Goal: Task Accomplishment & Management: Complete application form

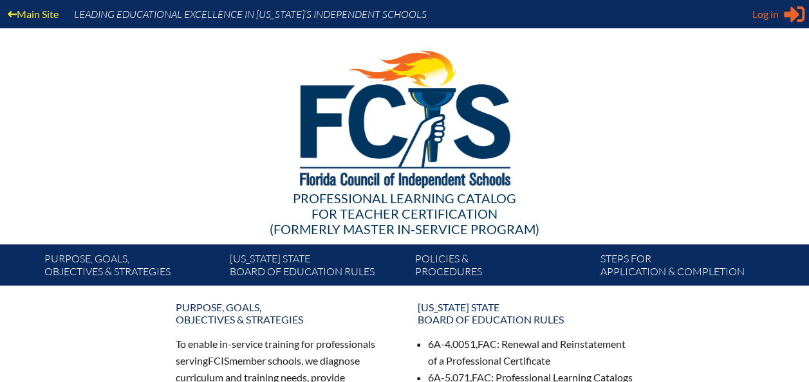
type input "[PERSON_NAME][EMAIL_ADDRESS][DOMAIN_NAME]"
click at [763, 15] on span "Log in" at bounding box center [765, 13] width 26 height 15
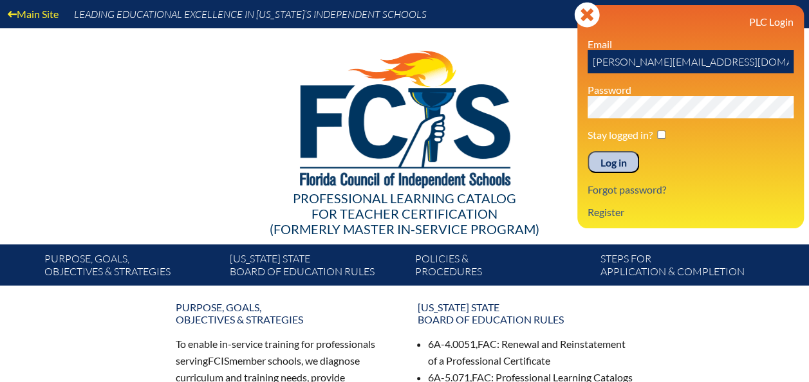
click at [605, 158] on input "Log in" at bounding box center [612, 162] width 51 height 22
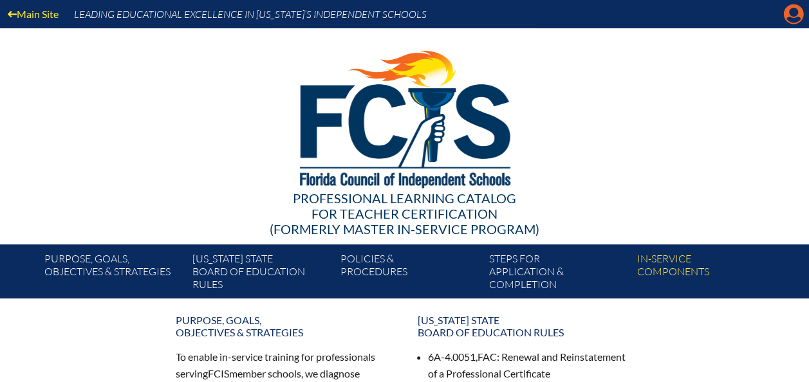
click at [793, 19] on icon "Manage account" at bounding box center [793, 14] width 21 height 21
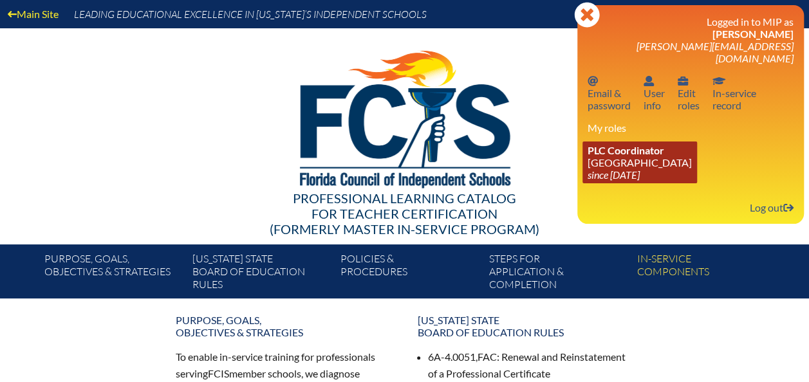
click at [616, 149] on link "PLC Coordinator [GEOGRAPHIC_DATA] since [DATE]" at bounding box center [639, 163] width 115 height 42
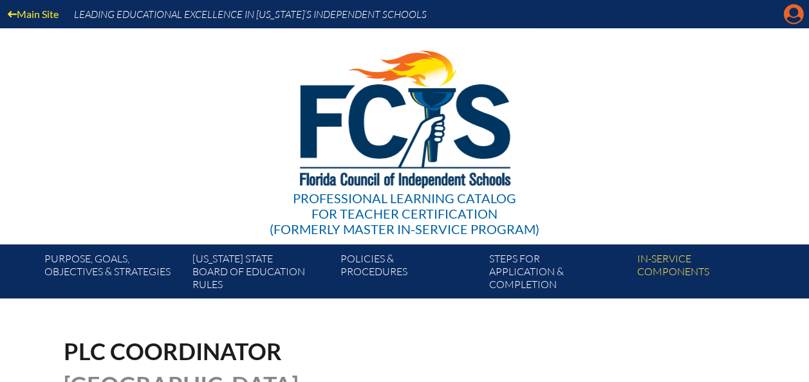
click at [793, 16] on icon "Manage account" at bounding box center [793, 14] width 21 height 21
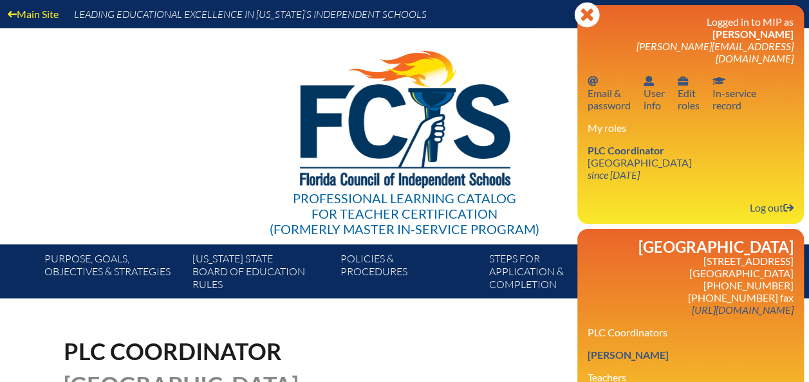
click at [536, 40] on img at bounding box center [404, 116] width 266 height 176
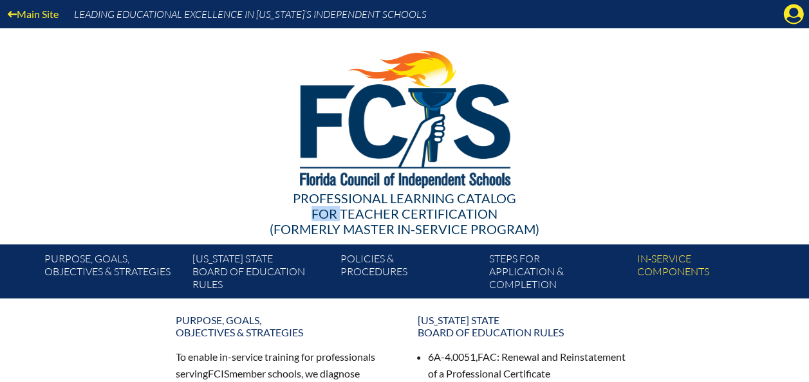
click at [244, 217] on div "Professional Learning Catalog for Teacher Certification (formerly Master In-ser…" at bounding box center [404, 213] width 741 height 46
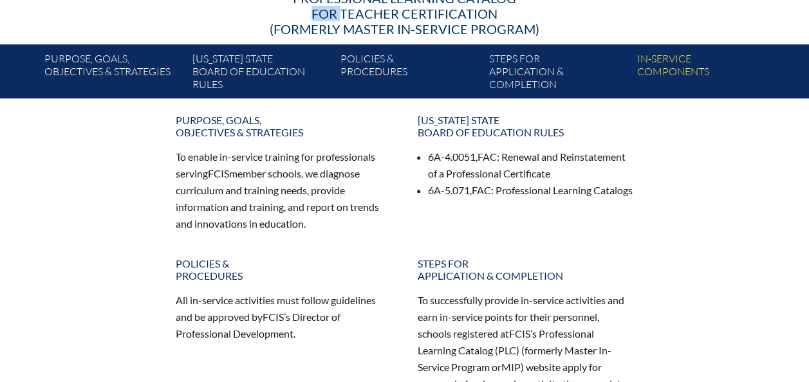
scroll to position [207, 0]
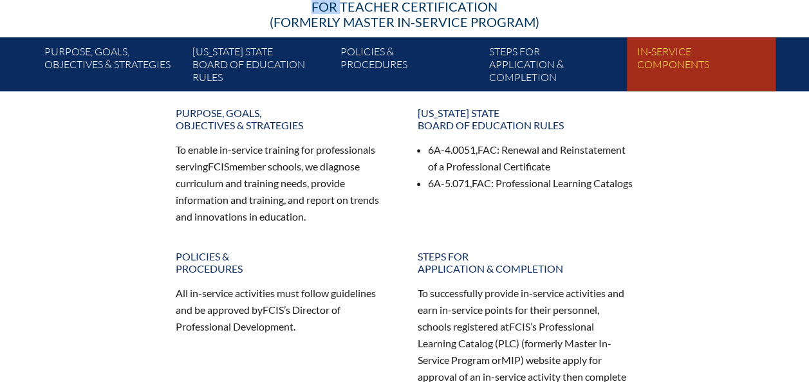
click at [681, 63] on link "In-service components" at bounding box center [706, 66] width 148 height 49
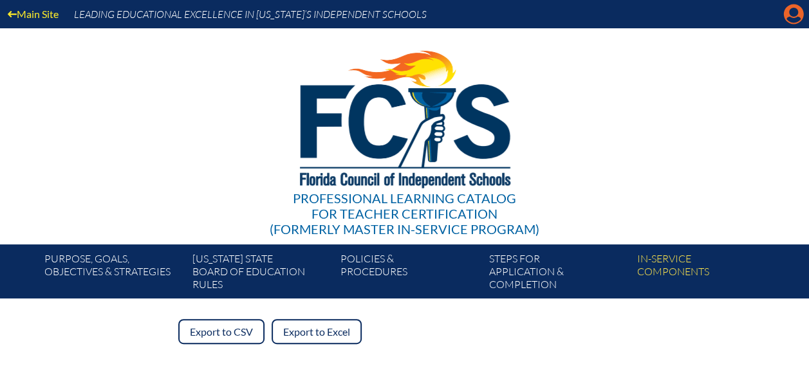
click at [795, 19] on icon "Manage account" at bounding box center [793, 14] width 21 height 21
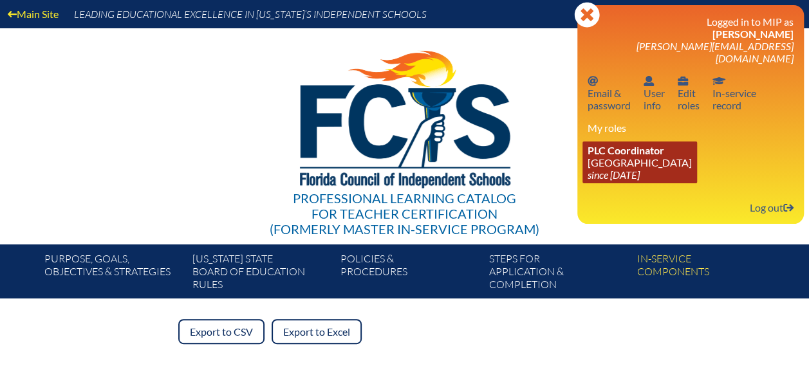
click at [620, 152] on link "PLC Coordinator [GEOGRAPHIC_DATA] since [DATE]" at bounding box center [639, 163] width 115 height 42
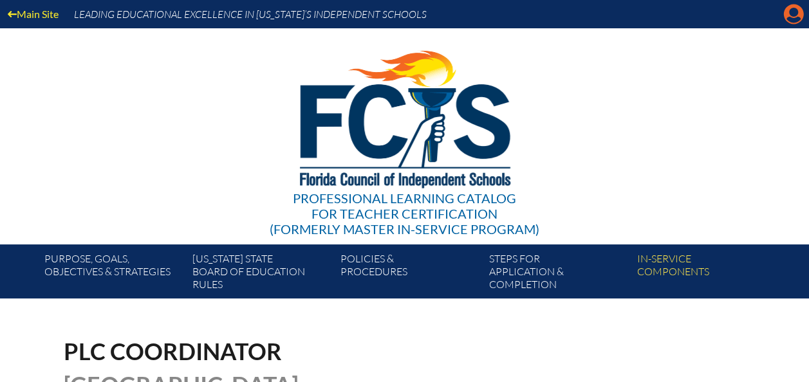
click at [792, 19] on icon "Manage account" at bounding box center [793, 14] width 21 height 21
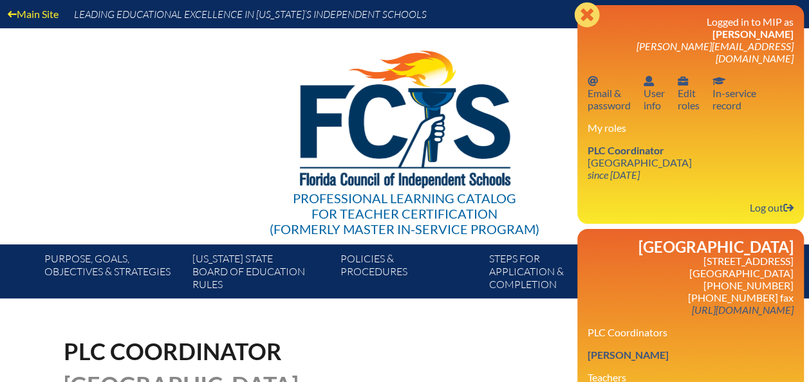
click at [621, 352] on link "[PERSON_NAME]" at bounding box center [627, 354] width 91 height 17
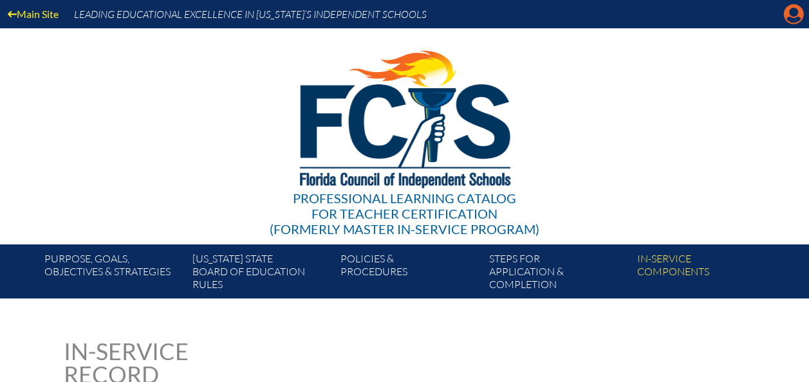
click at [788, 13] on icon at bounding box center [794, 15] width 20 height 20
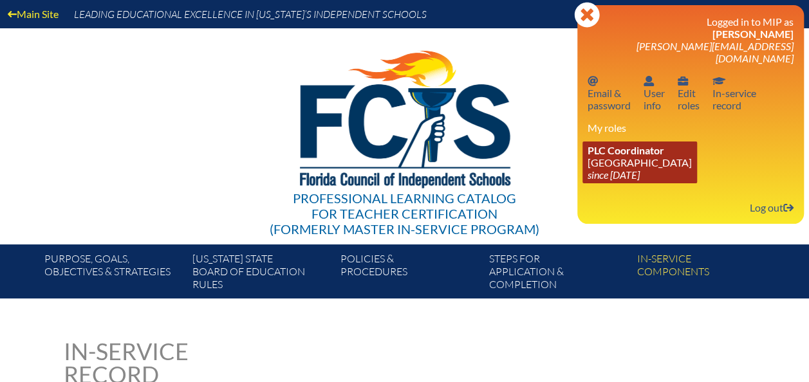
click at [621, 144] on span "PLC Coordinator" at bounding box center [625, 150] width 77 height 12
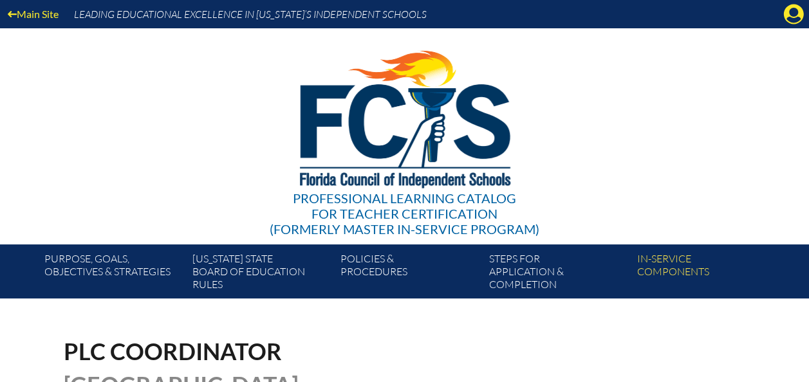
scroll to position [334, 0]
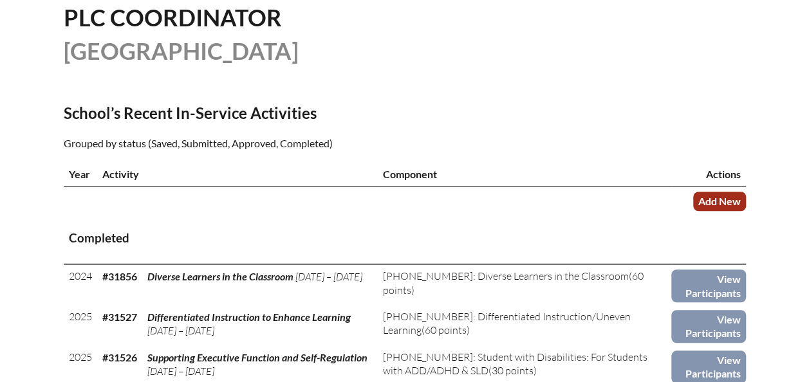
click at [722, 206] on link "Add New" at bounding box center [719, 201] width 53 height 19
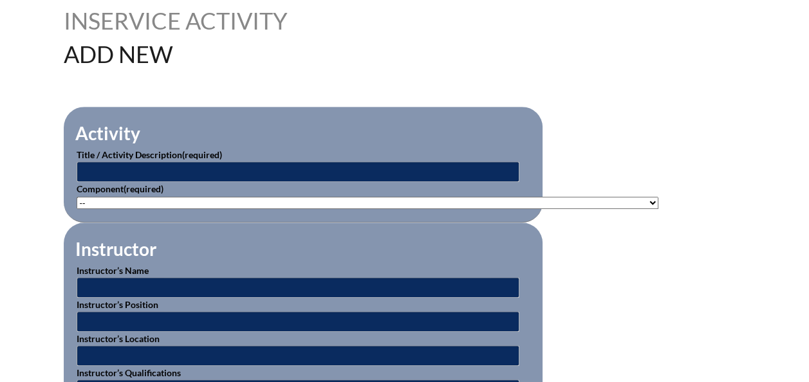
scroll to position [350, 0]
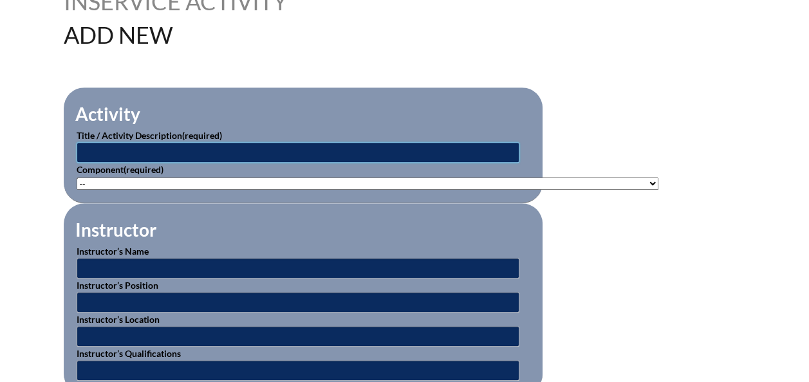
click at [404, 147] on input "text" at bounding box center [298, 152] width 443 height 21
type input "First aid and CPR training"
click at [390, 181] on select"]"] "-- [PHONE_NUMBER]: Appropriate Art Activities [PHONE_NUMBER]: Concept and Art P…" at bounding box center [368, 184] width 582 height 12
select select"]"] "20476"
click at [77, 178] on select"]"] "-- [PHONE_NUMBER]: Appropriate Art Activities [PHONE_NUMBER]: Concept and Art P…" at bounding box center [368, 184] width 582 height 12
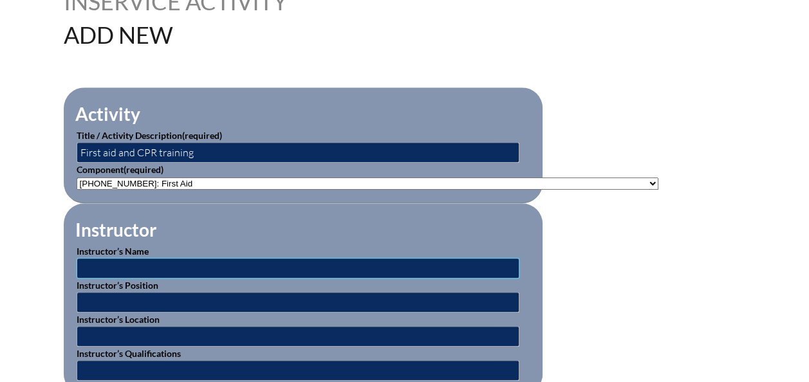
click at [270, 267] on input "text" at bounding box center [298, 268] width 443 height 21
click at [237, 300] on input "text" at bounding box center [298, 302] width 443 height 21
type input "H"
click at [232, 327] on input "text" at bounding box center [298, 336] width 443 height 21
type input "Heart Saver First Aid"
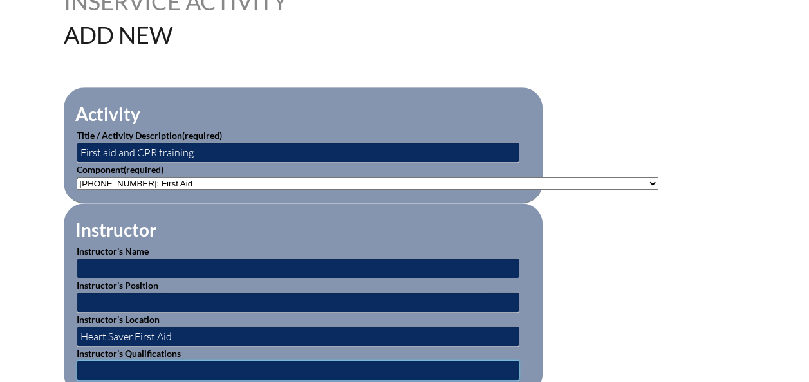
click at [284, 367] on input "text" at bounding box center [298, 370] width 443 height 21
type input "l"
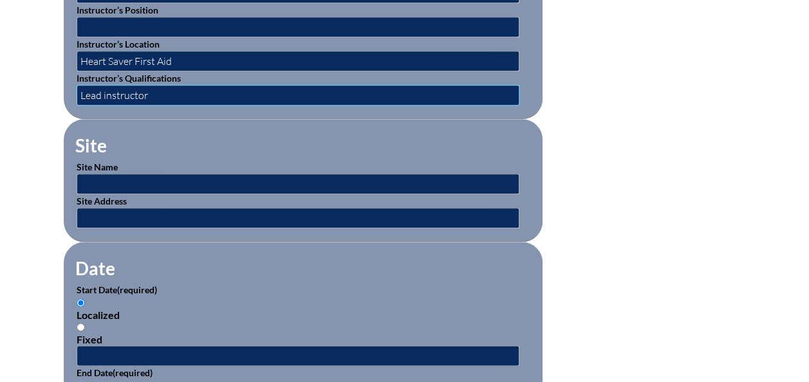
scroll to position [604, 0]
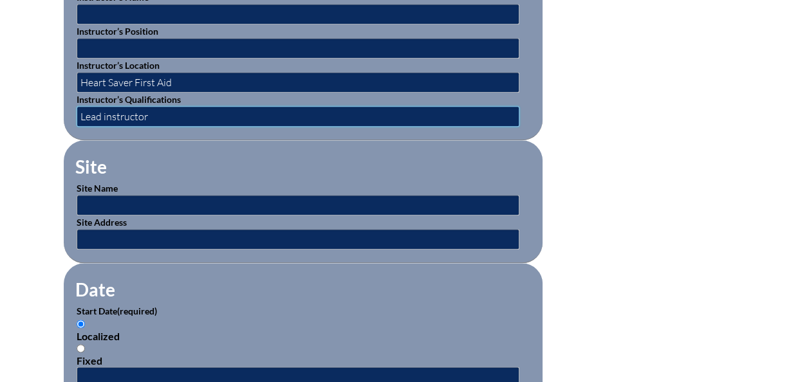
type input "Lead instructor"
click at [457, 195] on input "text" at bounding box center [298, 205] width 443 height 21
type input "Leaders Prep School"
type input "1021 N. Goldenrod Rd. Orlando FL 34807"
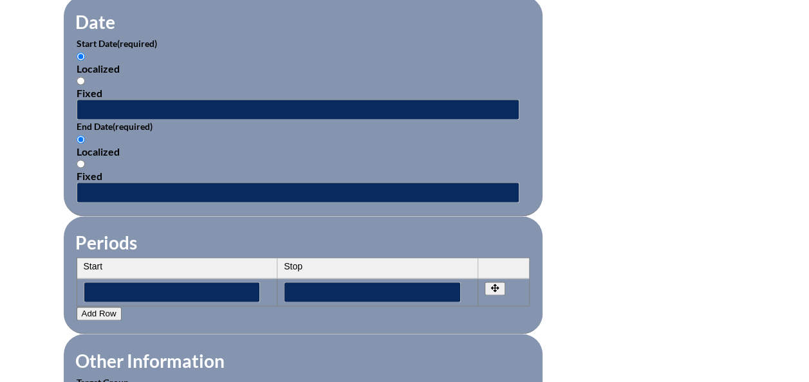
scroll to position [884, 0]
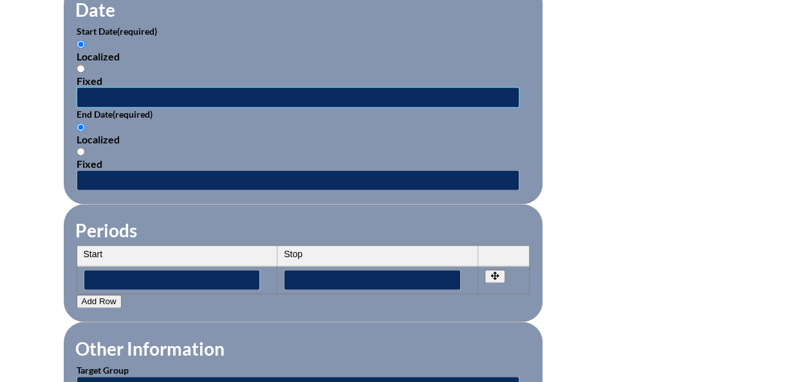
click at [179, 91] on input "text" at bounding box center [298, 97] width 443 height 21
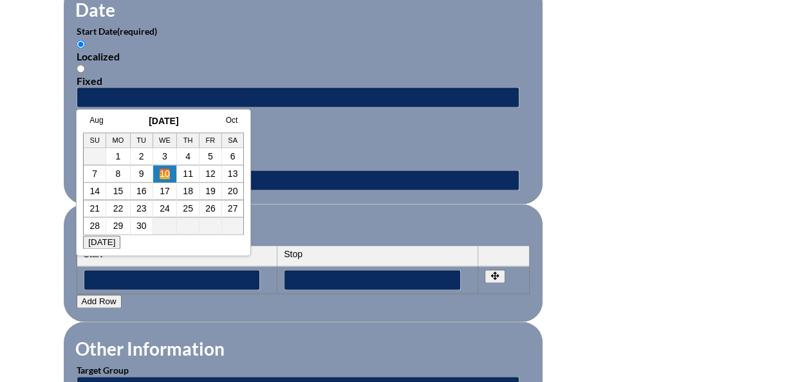
click at [161, 174] on link "10" at bounding box center [165, 174] width 10 height 10
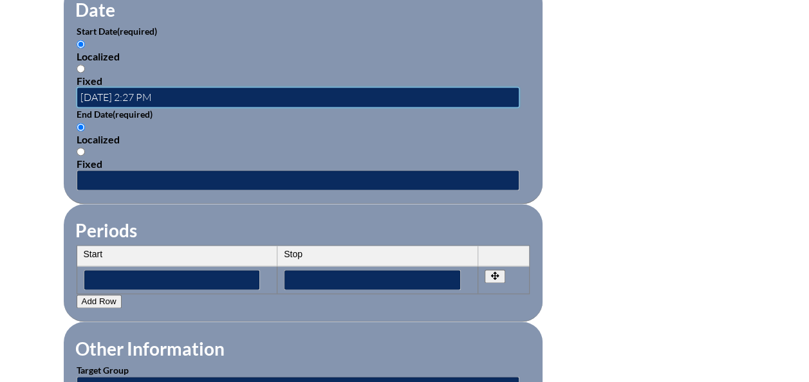
click at [156, 91] on input "2025-09-10 2:27 PM" at bounding box center [298, 97] width 443 height 21
type input "2025-09-10 2:30 PM"
click at [131, 170] on input "text" at bounding box center [298, 180] width 443 height 21
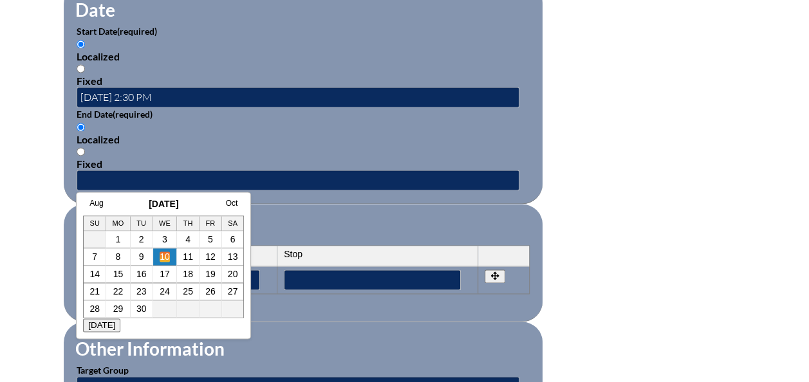
click at [161, 256] on link "10" at bounding box center [165, 257] width 10 height 10
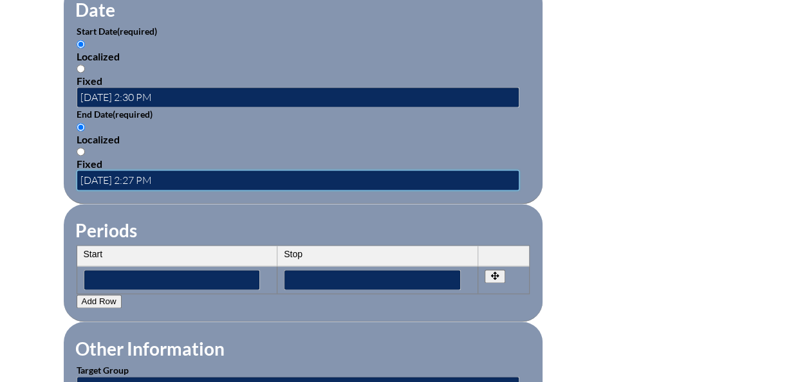
click at [155, 174] on input "2025-09-10 2:27 PM" at bounding box center [298, 180] width 443 height 21
type input "2025-09-10 5:30 PM"
click at [808, 234] on div "Inservice Activity Add New Activity Title / Activity Description (required) Fir…" at bounding box center [404, 59] width 809 height 1207
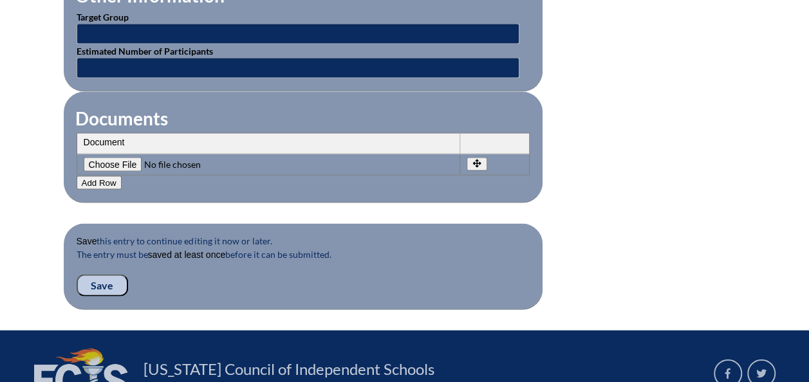
scroll to position [1226, 0]
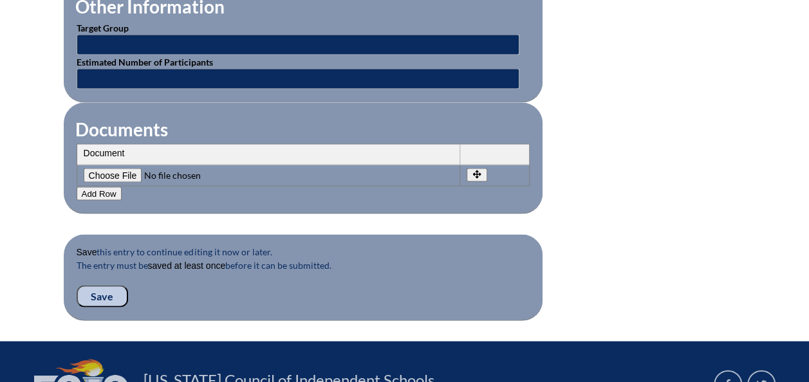
click at [95, 289] on input "Save" at bounding box center [102, 297] width 51 height 22
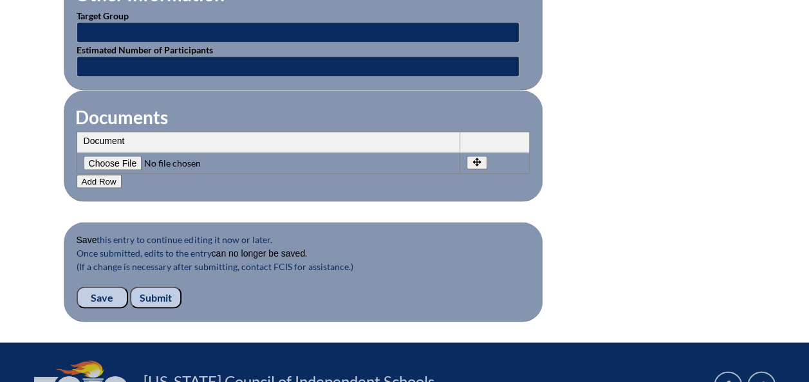
scroll to position [1373, 0]
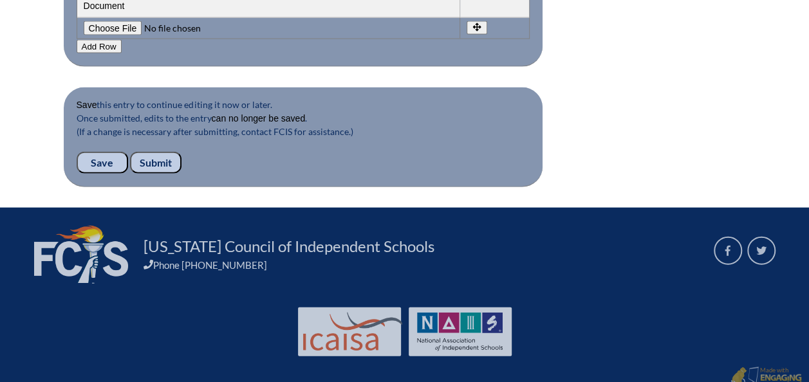
click at [165, 152] on input "Submit" at bounding box center [155, 163] width 51 height 22
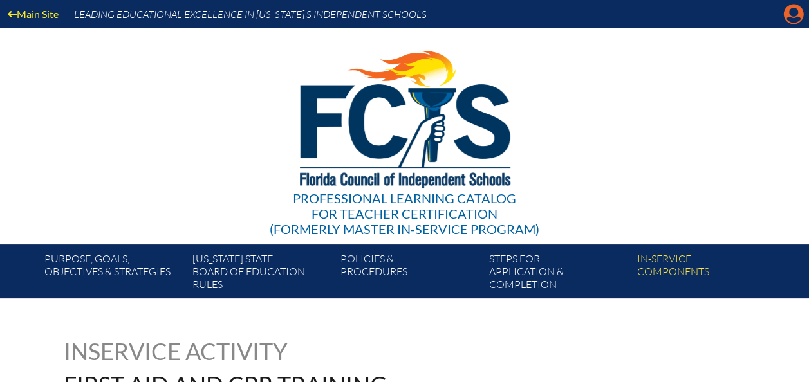
click at [795, 15] on icon "Manage account" at bounding box center [793, 14] width 21 height 21
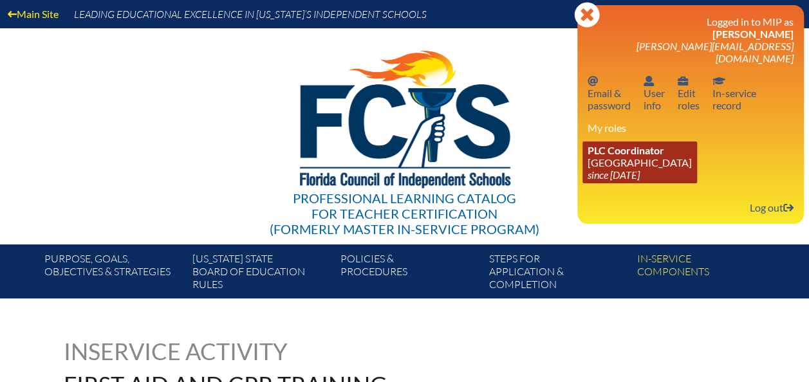
click at [655, 144] on span "PLC Coordinator" at bounding box center [625, 150] width 77 height 12
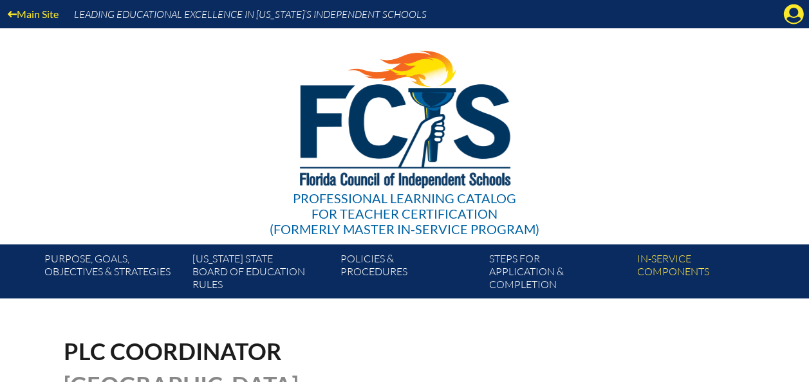
scroll to position [334, 0]
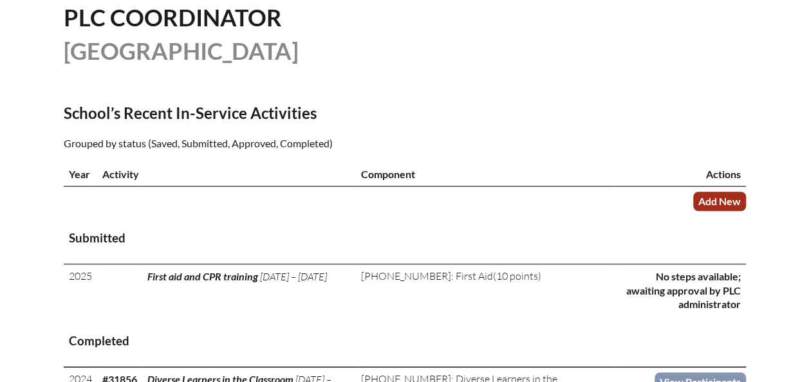
click at [708, 206] on link "Add New" at bounding box center [719, 201] width 53 height 19
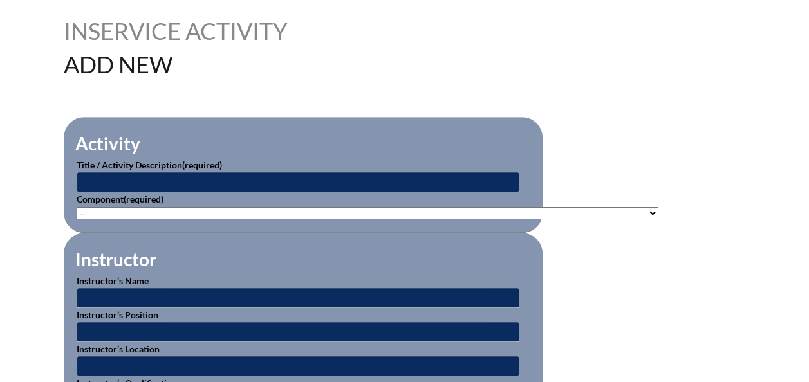
scroll to position [347, 0]
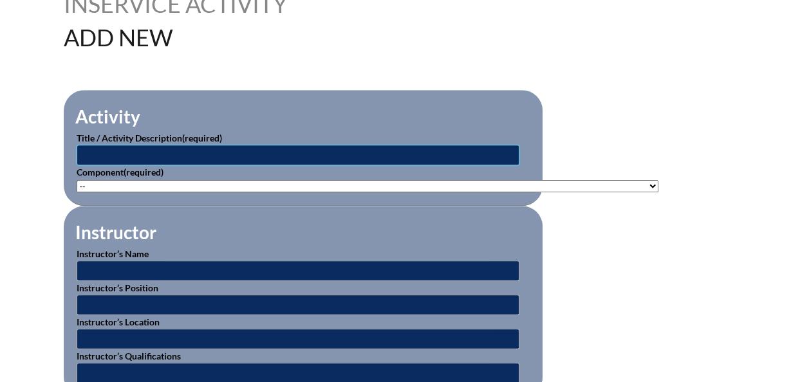
click at [488, 158] on input "text" at bounding box center [298, 155] width 443 height 21
type input "[MEDICAL_DATA] Training"
click at [336, 265] on input "text" at bounding box center [298, 271] width 443 height 21
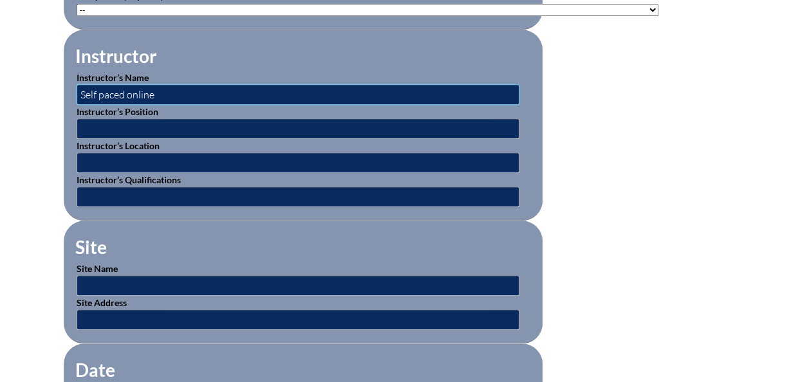
scroll to position [501, 0]
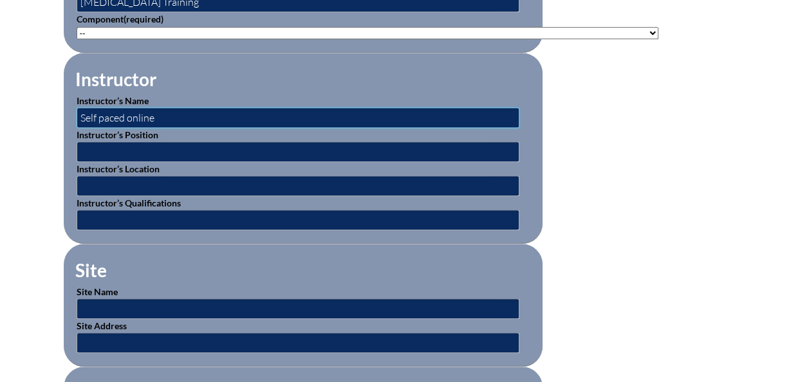
type input "Self paced online"
click at [493, 31] on select"]"] "-- 1-000-001: Appropriate Art Activities 1-000-002: Concept and Art Process for…" at bounding box center [368, 33] width 582 height 12
select select"]"] "20474"
click at [77, 27] on select"]"] "-- 1-000-001: Appropriate Art Activities 1-000-002: Concept and Art Process for…" at bounding box center [368, 33] width 582 height 12
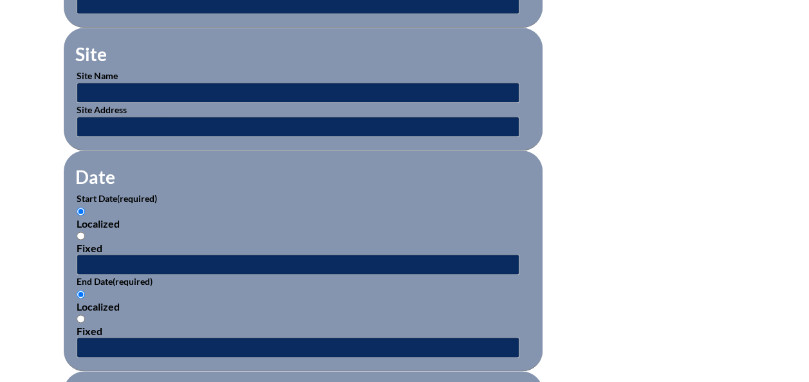
scroll to position [710, 0]
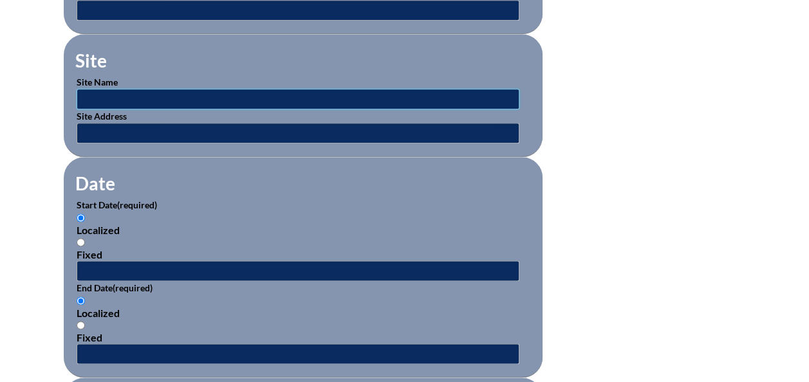
click at [475, 96] on input "text" at bounding box center [298, 99] width 443 height 21
type input "online"
click at [470, 123] on input "text" at bounding box center [298, 133] width 443 height 21
type input "online"
click at [344, 263] on input "text" at bounding box center [298, 271] width 443 height 21
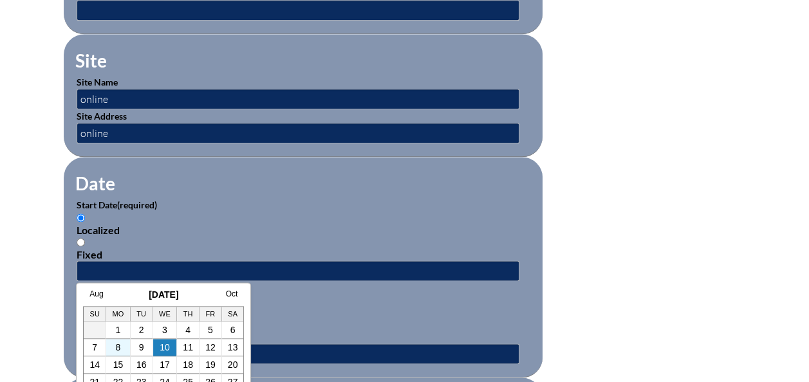
click at [116, 352] on td "8" at bounding box center [118, 347] width 24 height 17
click at [117, 352] on td "8" at bounding box center [118, 347] width 24 height 17
click at [116, 345] on link "8" at bounding box center [118, 347] width 5 height 10
type input "[DATE] 2:29 PM"
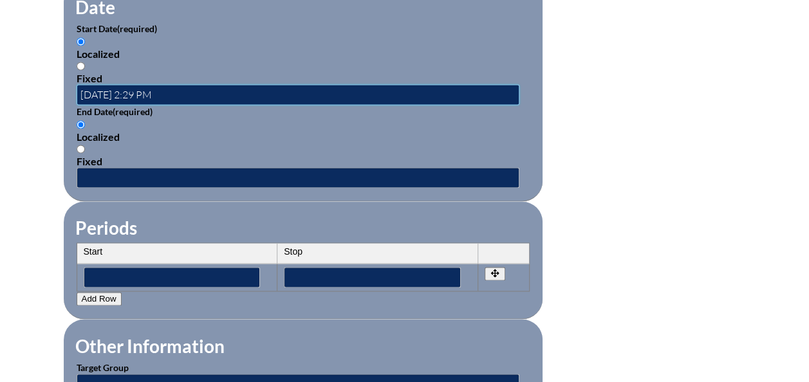
scroll to position [880, 0]
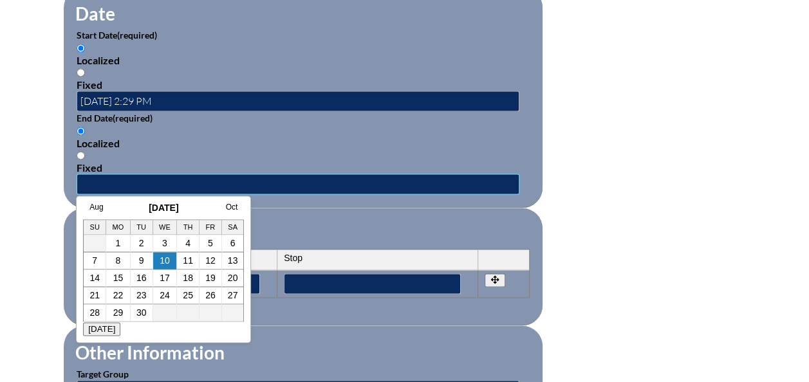
click at [273, 179] on input "text" at bounding box center [298, 184] width 443 height 21
click at [165, 261] on link "10" at bounding box center [165, 260] width 10 height 10
type input "2025-09-10 2:29 PM"
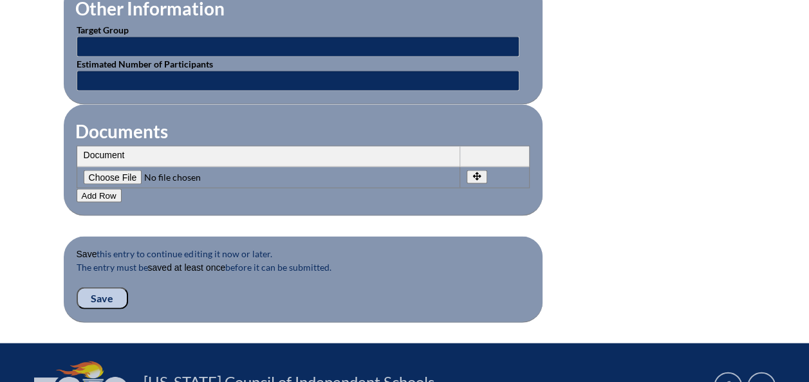
scroll to position [1226, 0]
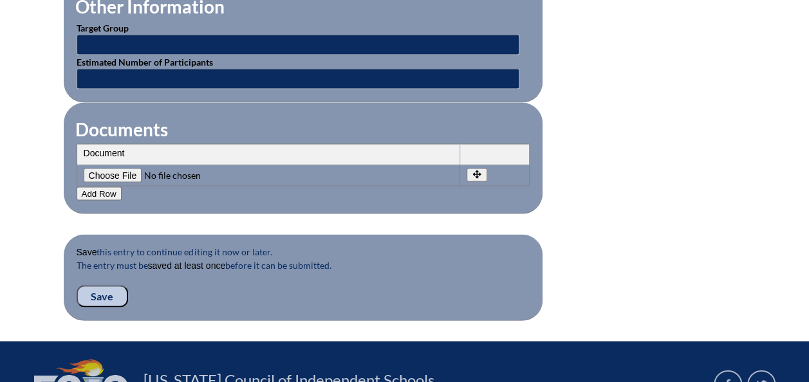
click at [112, 286] on input "Save" at bounding box center [102, 297] width 51 height 22
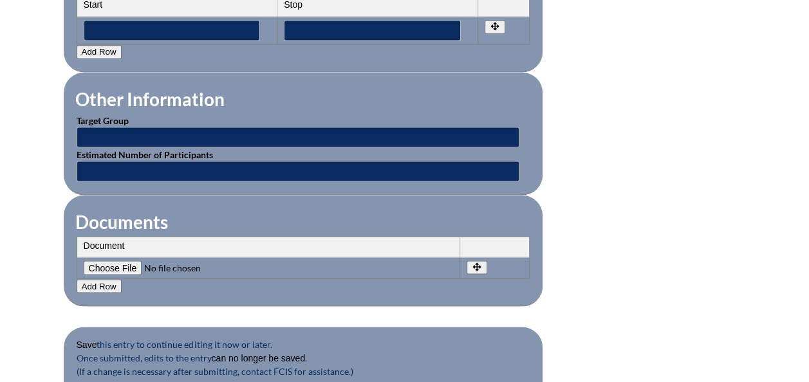
scroll to position [1244, 0]
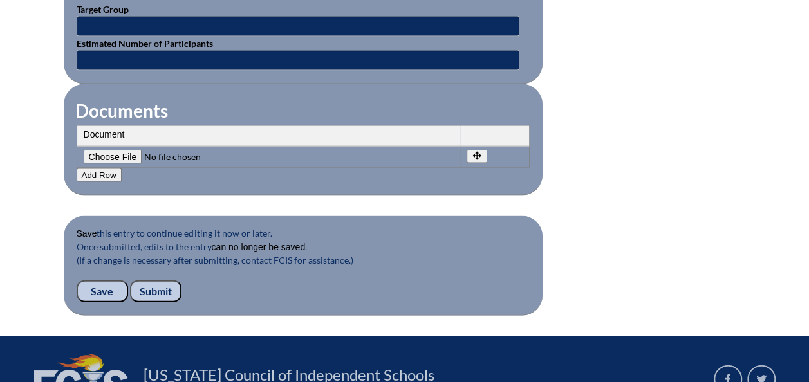
click at [154, 283] on input "Submit" at bounding box center [155, 292] width 51 height 22
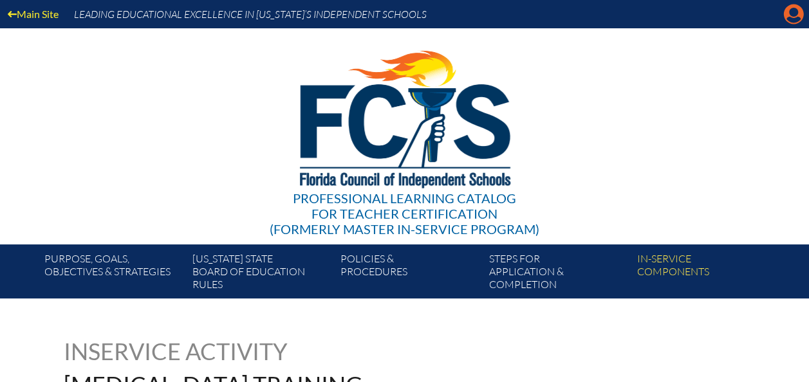
click at [793, 21] on icon "Manage account" at bounding box center [793, 14] width 21 height 21
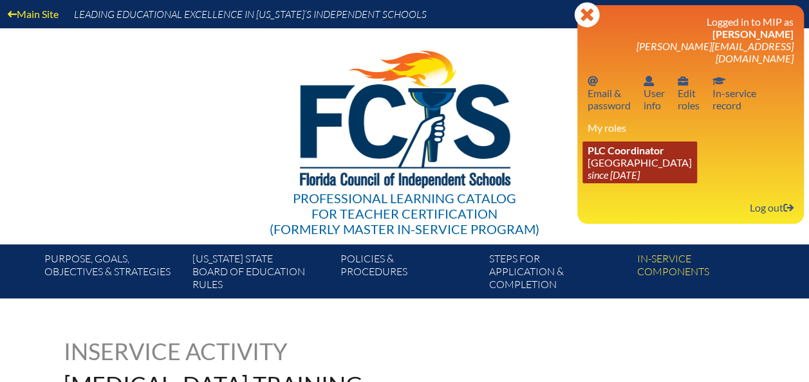
click at [643, 144] on span "PLC Coordinator" at bounding box center [625, 150] width 77 height 12
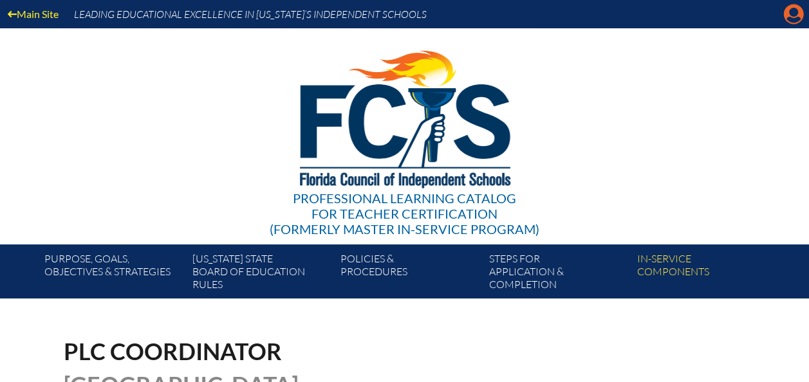
click at [795, 18] on icon "Manage account" at bounding box center [793, 14] width 21 height 21
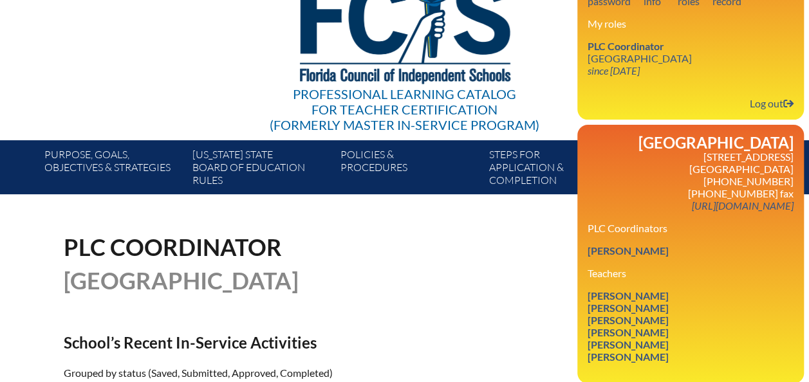
scroll to position [106, 0]
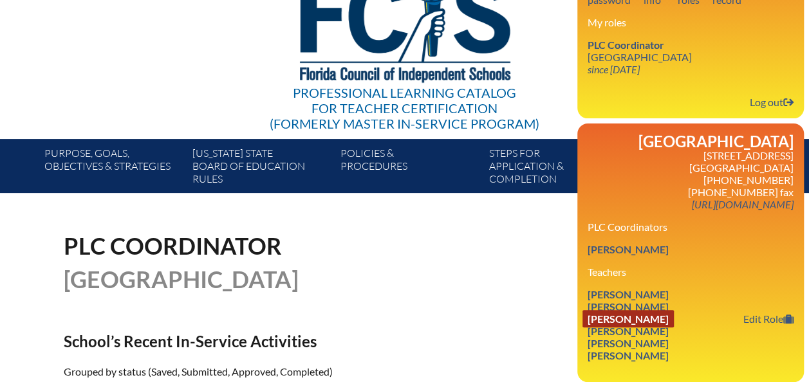
click at [674, 313] on link "[PERSON_NAME]" at bounding box center [627, 318] width 91 height 17
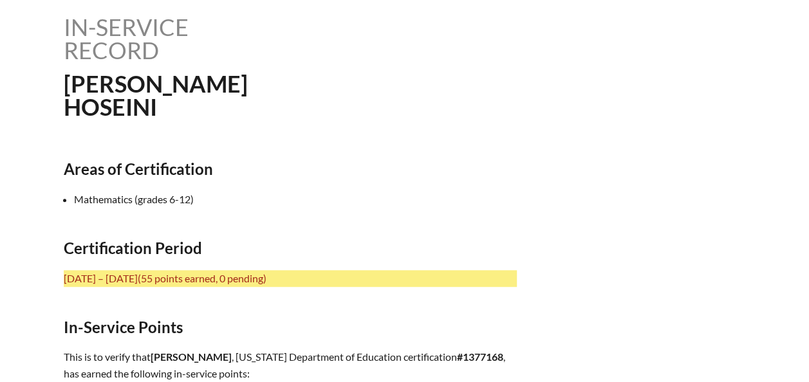
scroll to position [322, 0]
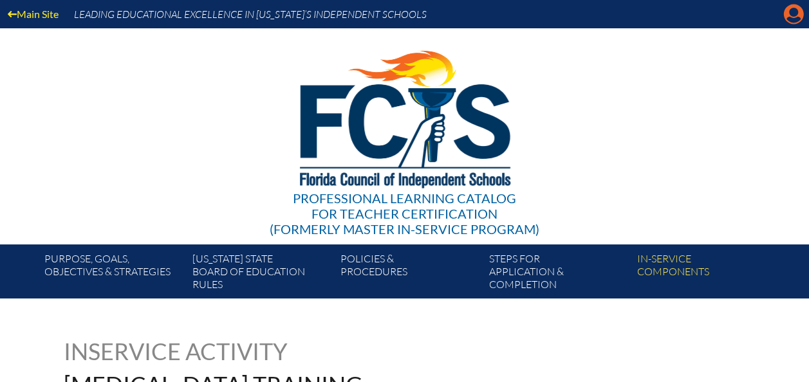
click at [793, 14] on icon "Manage account" at bounding box center [793, 14] width 21 height 21
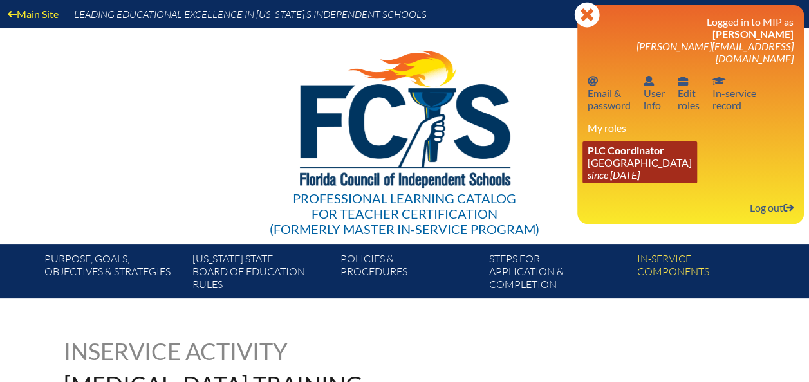
click at [639, 169] on icon "since [DATE]" at bounding box center [613, 175] width 52 height 12
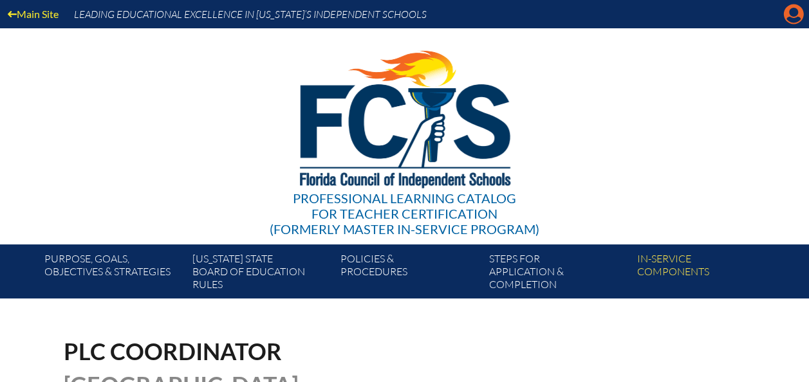
click at [792, 17] on icon at bounding box center [794, 15] width 20 height 20
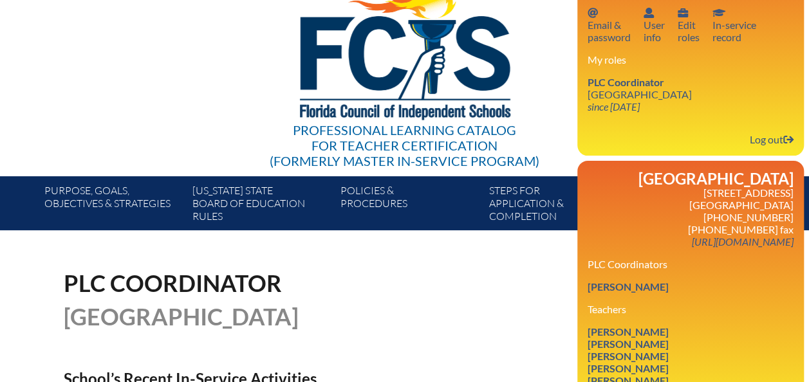
scroll to position [87, 0]
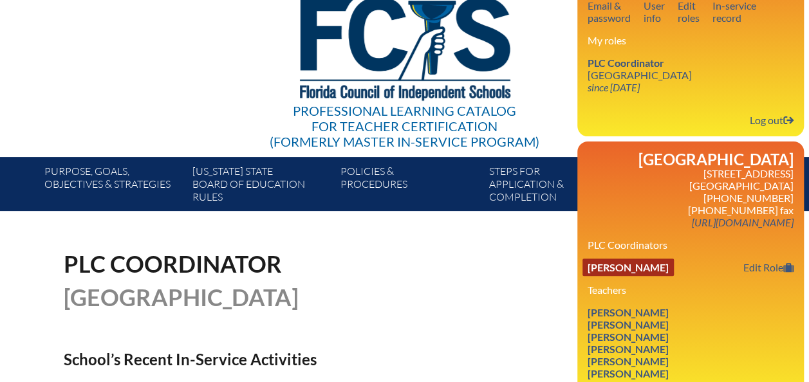
click at [674, 262] on link "[PERSON_NAME]" at bounding box center [627, 267] width 91 height 17
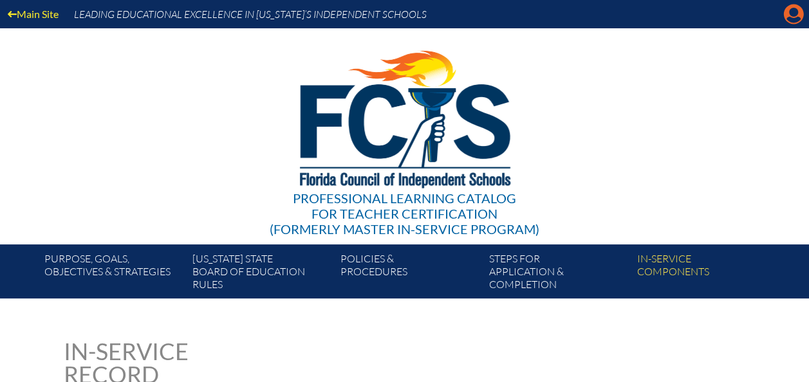
click at [794, 10] on icon "Manage account" at bounding box center [793, 14] width 21 height 21
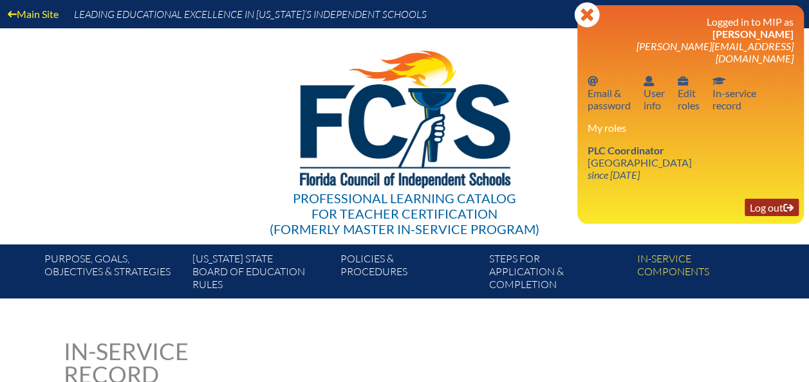
click at [760, 199] on link "Log out Log out" at bounding box center [771, 207] width 54 height 17
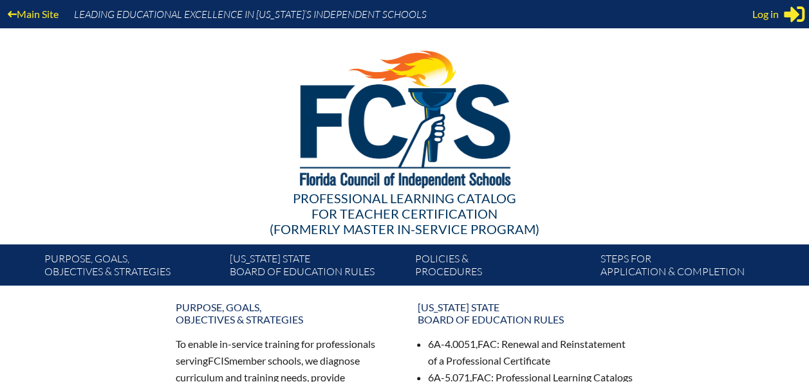
type input "[PERSON_NAME][EMAIL_ADDRESS][DOMAIN_NAME]"
click at [778, 22] on div "Log in Close Sign in or register" at bounding box center [778, 14] width 52 height 21
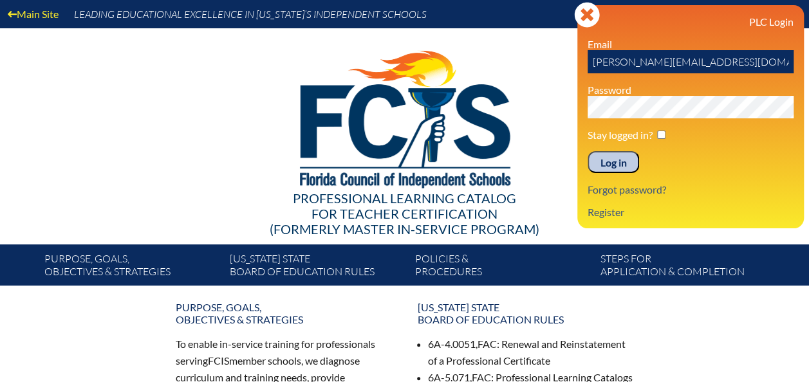
click at [616, 168] on input "Log in" at bounding box center [612, 162] width 51 height 22
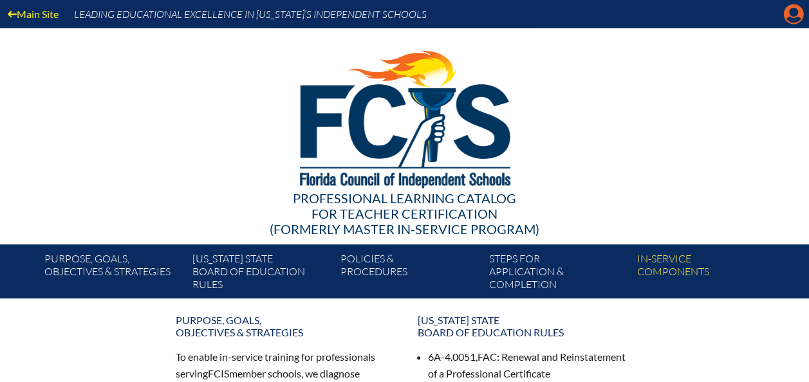
click at [794, 19] on icon "Manage account" at bounding box center [793, 14] width 21 height 21
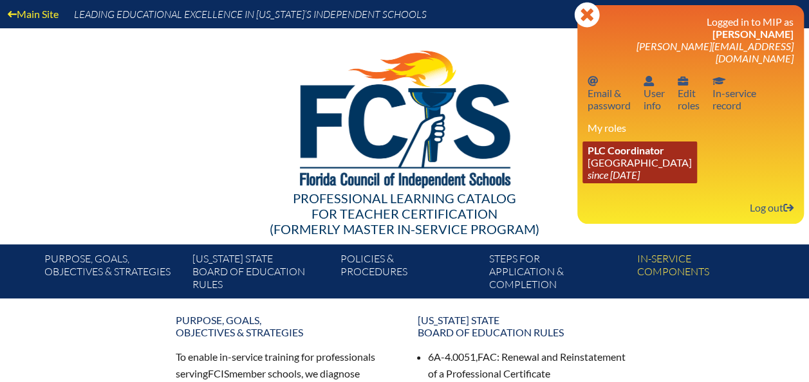
click at [627, 153] on link "PLC Coordinator [GEOGRAPHIC_DATA] since [DATE]" at bounding box center [639, 163] width 115 height 42
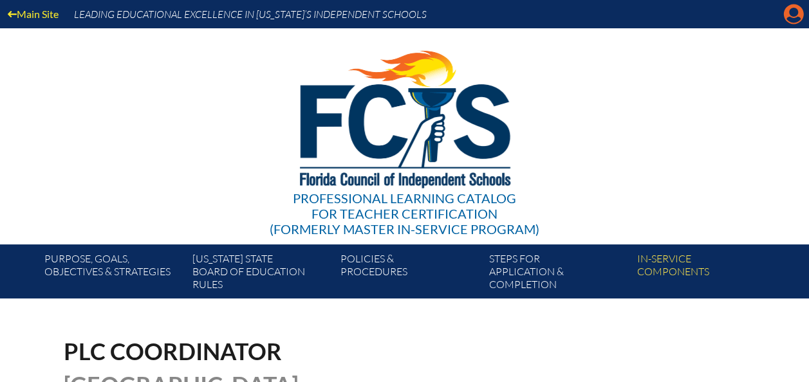
click at [793, 20] on icon "Manage account" at bounding box center [793, 14] width 21 height 21
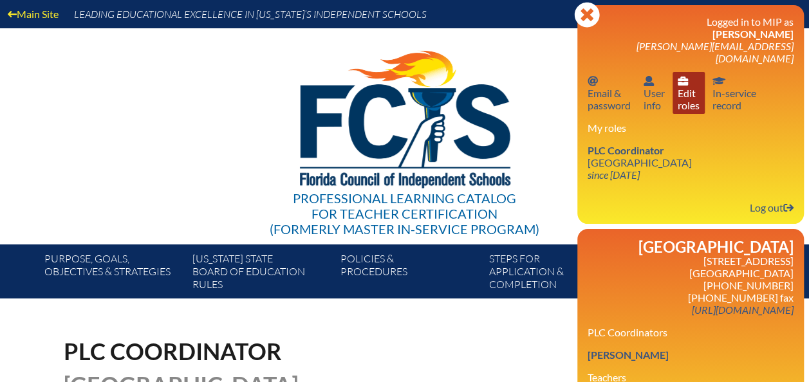
click at [686, 84] on link "User info Edit roles" at bounding box center [688, 93] width 32 height 42
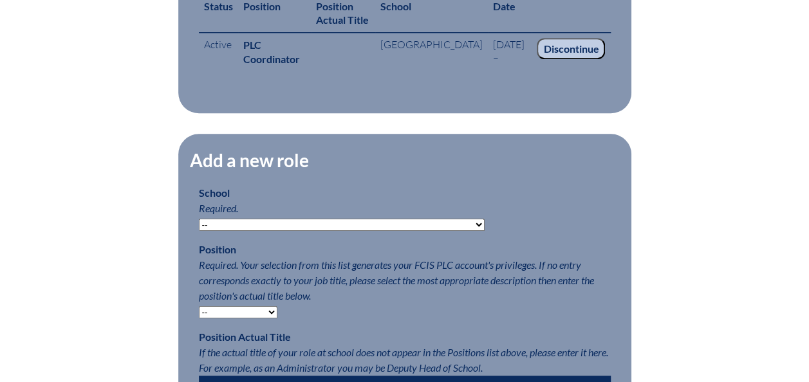
scroll to position [558, 0]
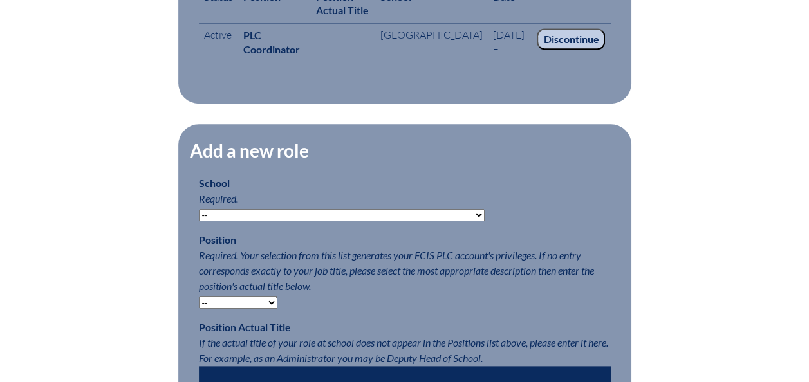
click at [400, 221] on select "-- [MEDICAL_DATA] Inspired Academy Academy at [GEOGRAPHIC_DATA] Academy at the …" at bounding box center [342, 215] width 286 height 12
select select "20303"
click at [199, 221] on select "-- [MEDICAL_DATA] Inspired Academy Academy at [GEOGRAPHIC_DATA] Academy at the …" at bounding box center [342, 215] width 286 height 12
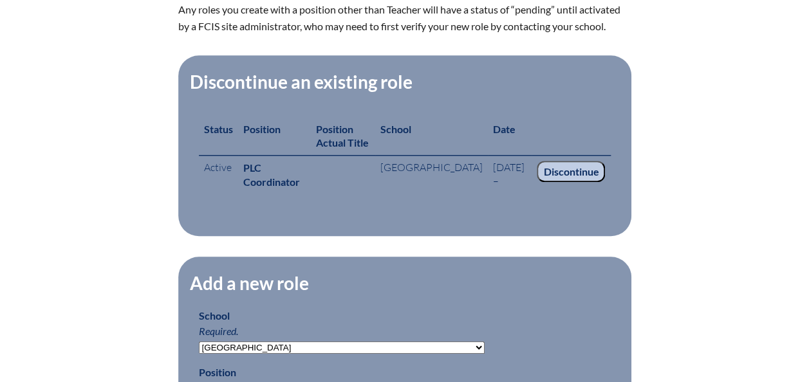
scroll to position [426, 0]
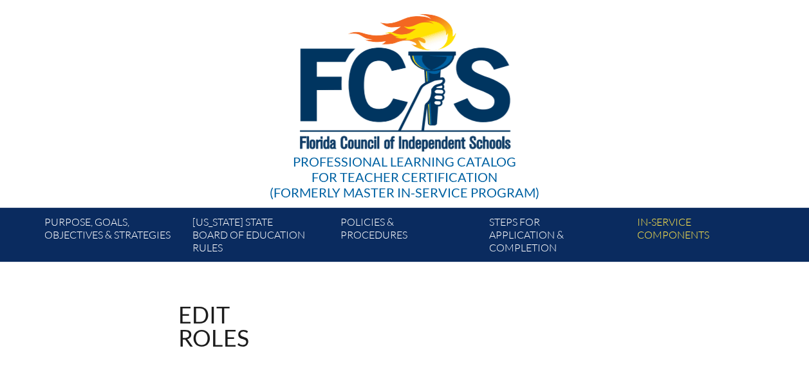
scroll to position [0, 0]
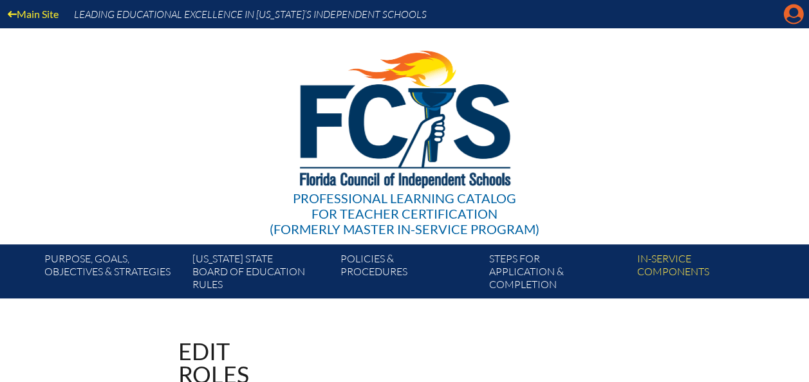
click at [793, 17] on icon at bounding box center [794, 15] width 20 height 20
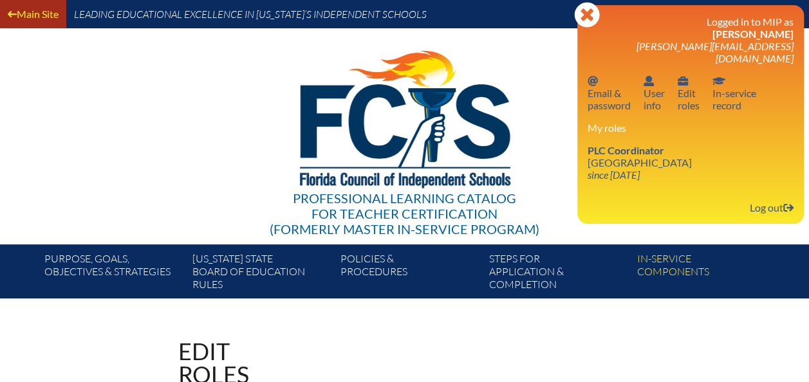
click at [44, 14] on link "Main Site" at bounding box center [33, 13] width 61 height 17
